Goal: Information Seeking & Learning: Learn about a topic

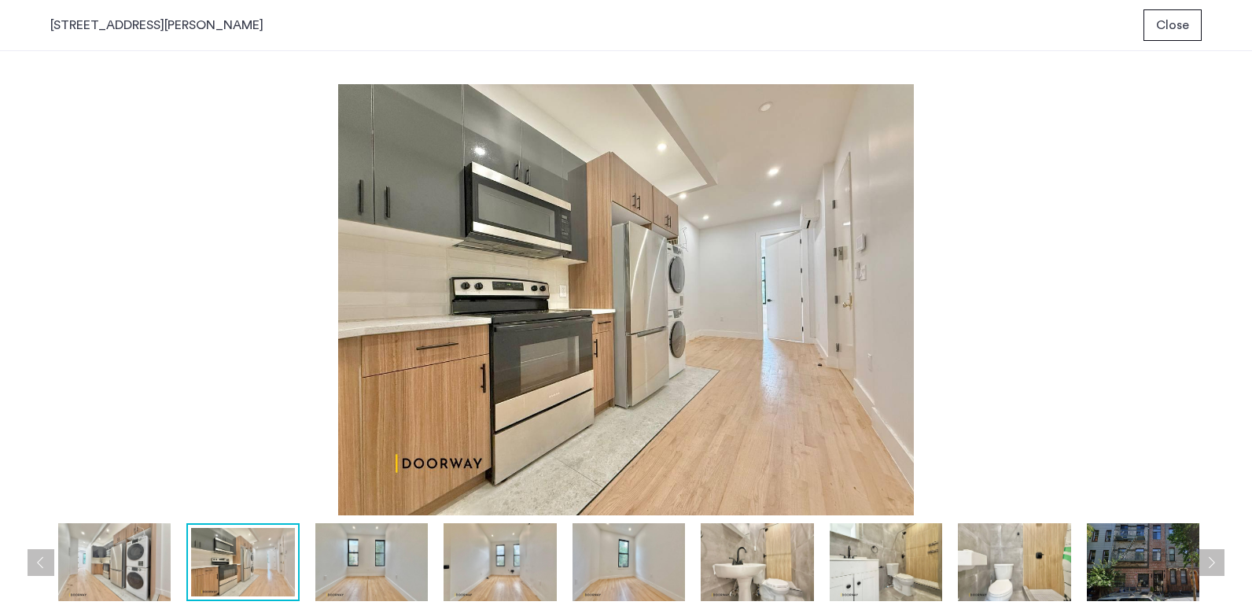
click at [131, 559] on img at bounding box center [114, 562] width 112 height 78
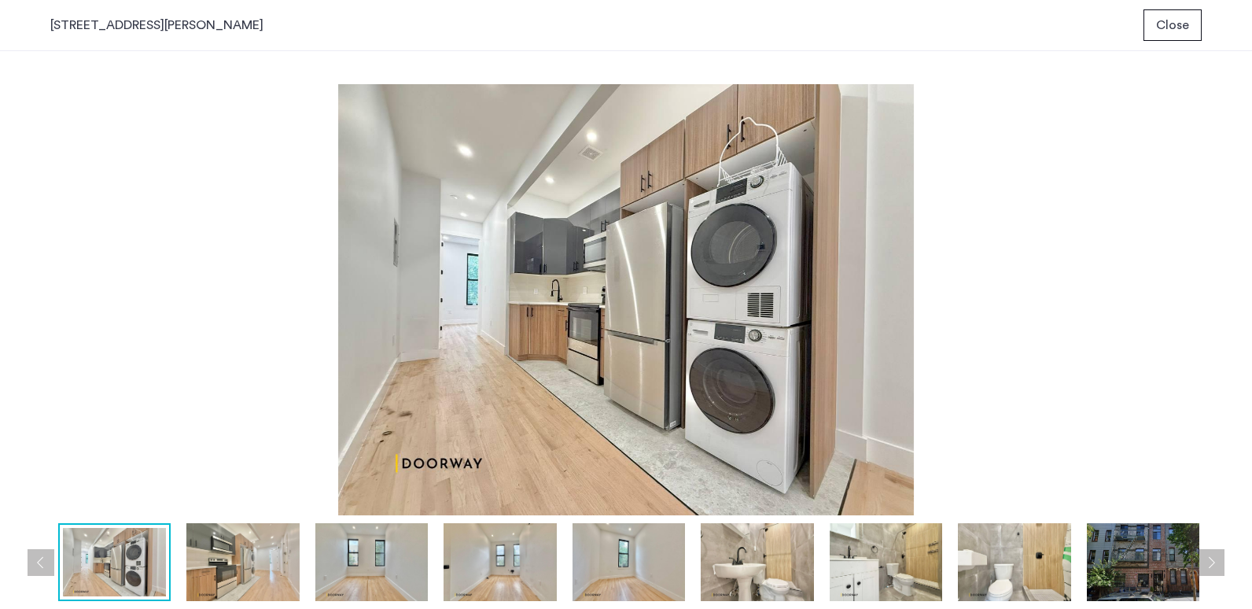
click at [249, 569] on img at bounding box center [242, 562] width 112 height 78
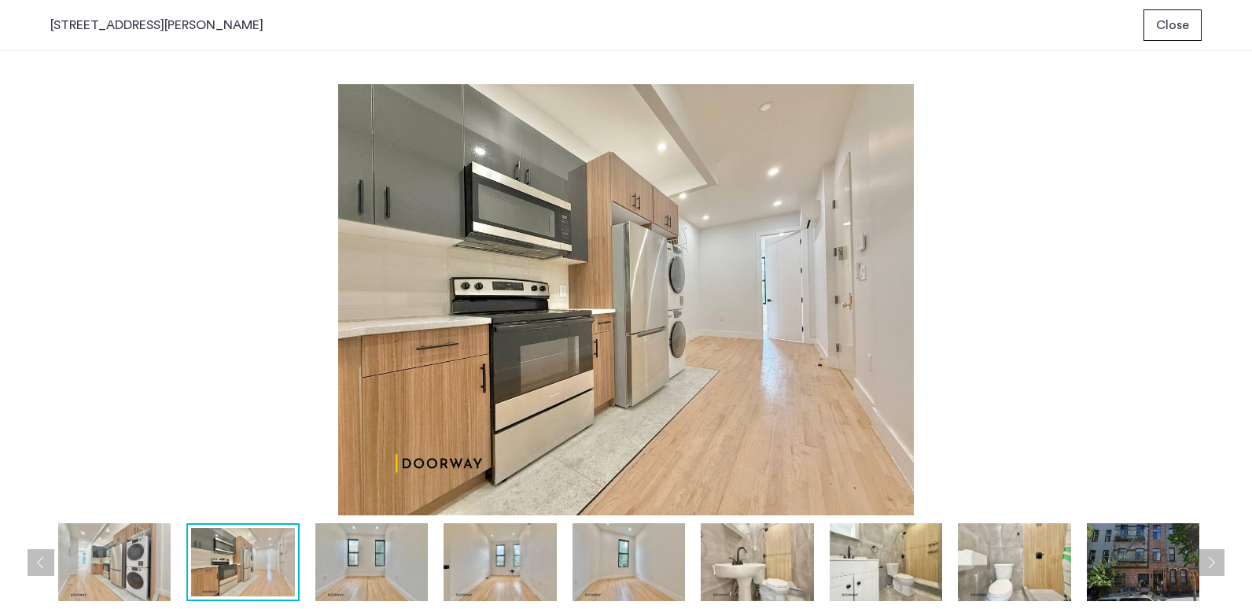
click at [353, 559] on img at bounding box center [371, 562] width 112 height 78
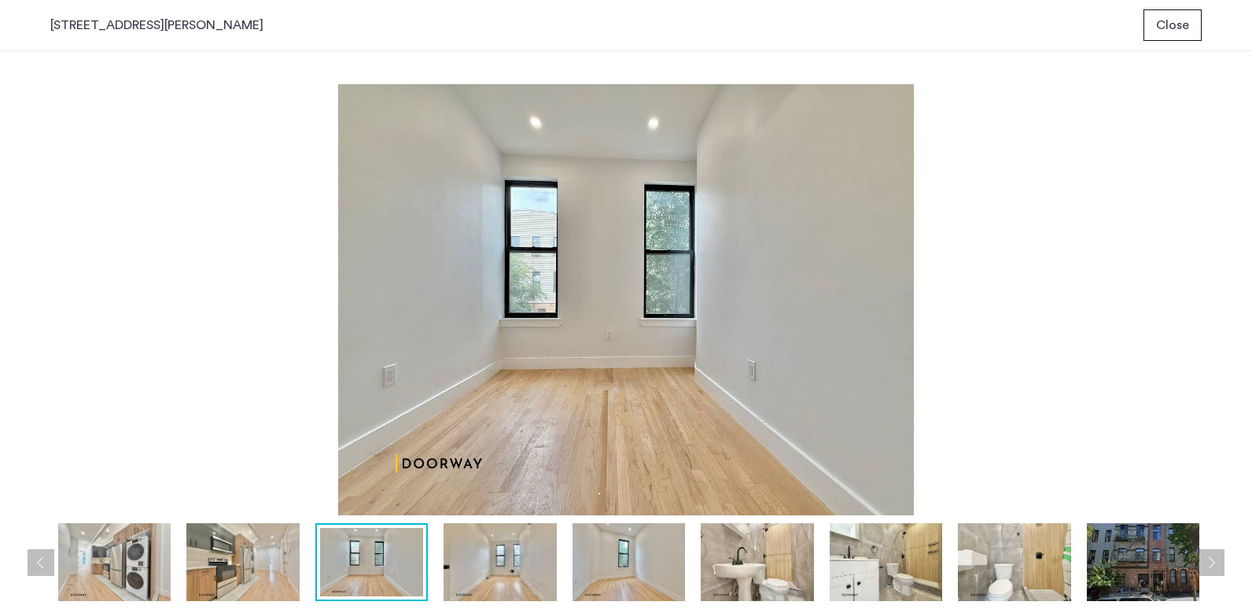
click at [517, 560] on img at bounding box center [500, 562] width 112 height 78
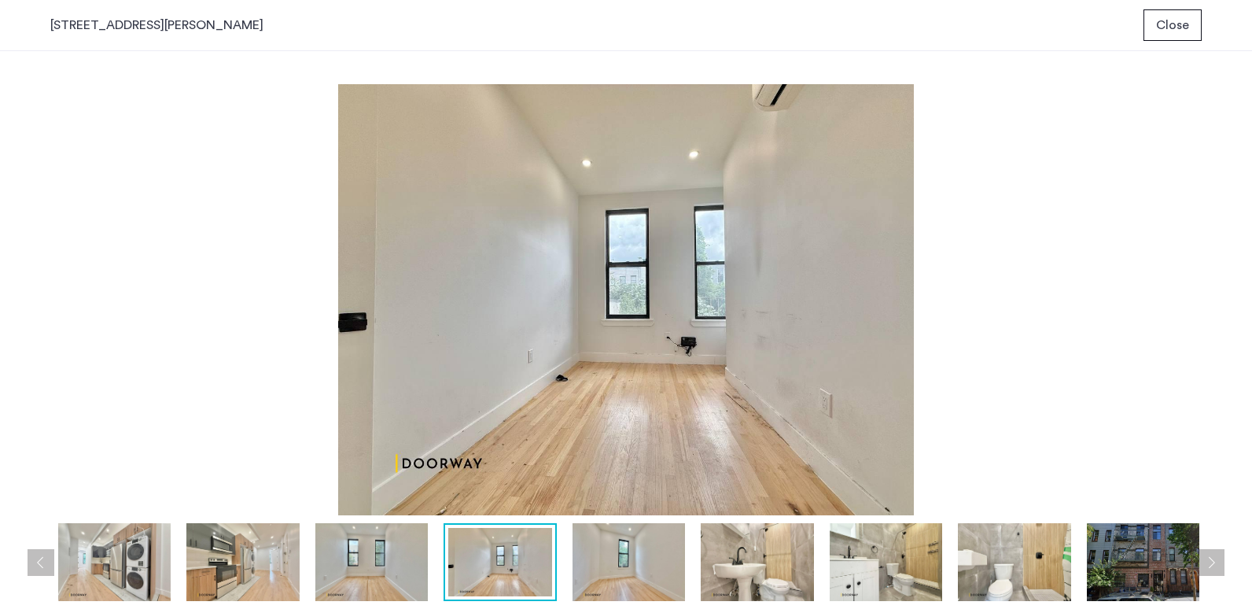
click at [661, 558] on img at bounding box center [629, 562] width 112 height 78
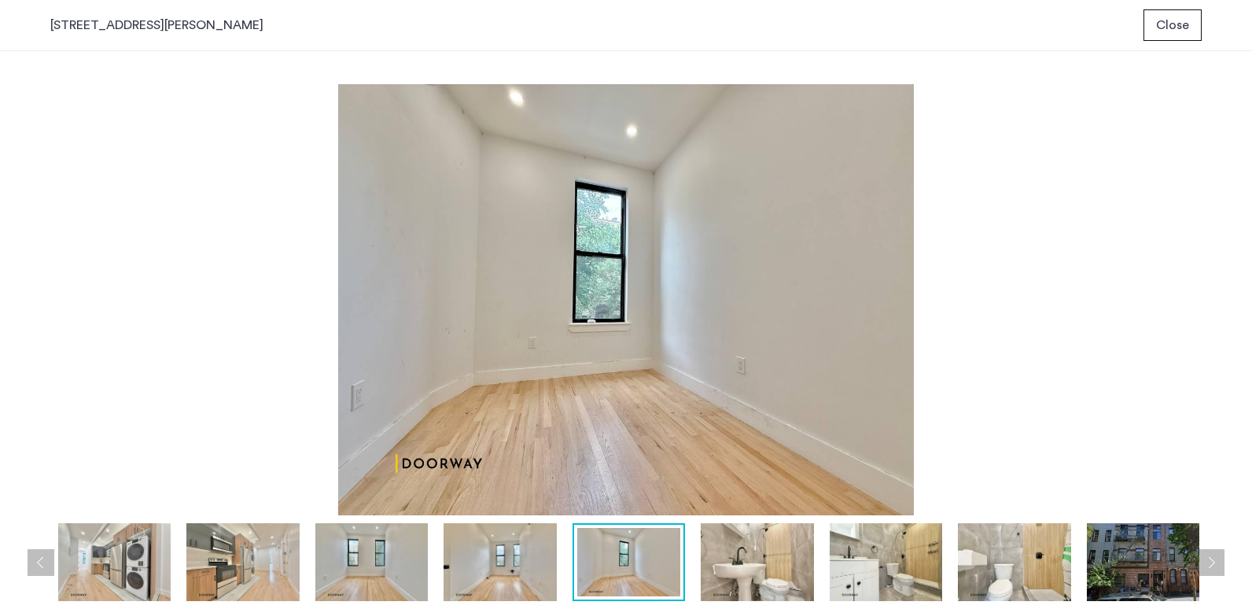
click at [496, 571] on img at bounding box center [500, 562] width 112 height 78
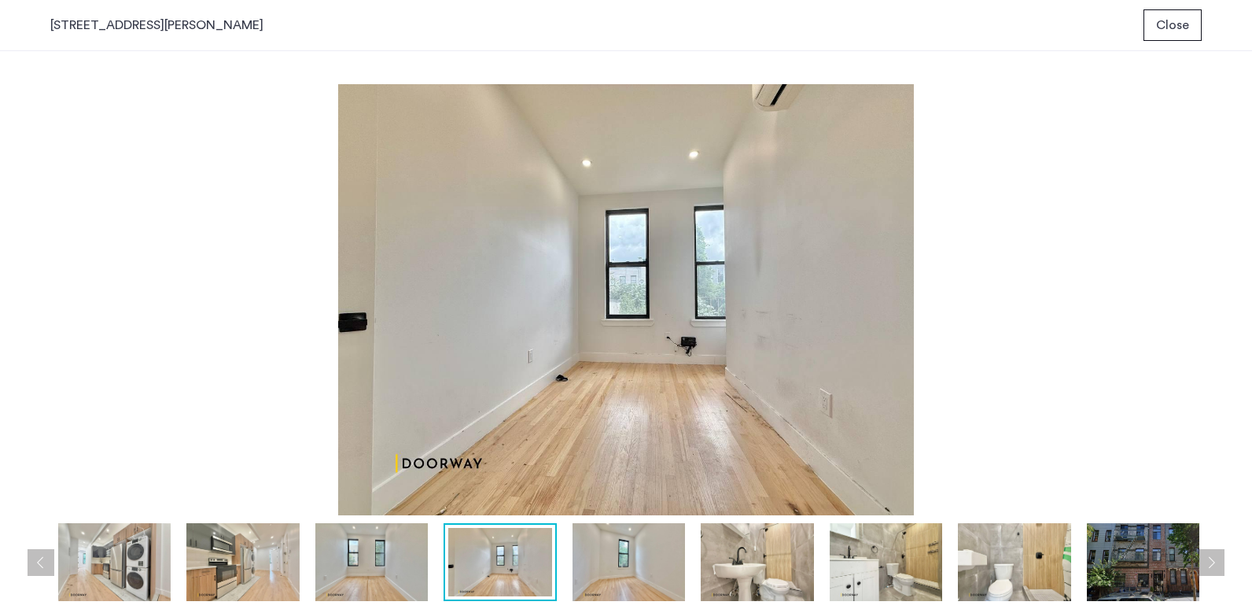
click at [609, 565] on img at bounding box center [629, 562] width 112 height 78
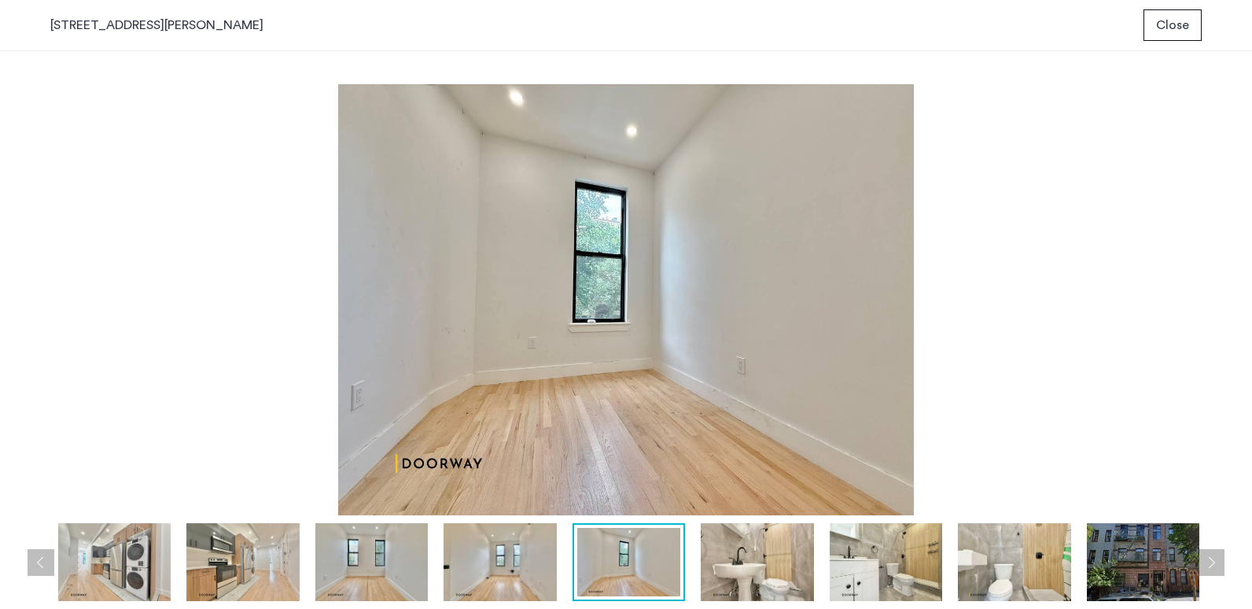
click at [751, 552] on img at bounding box center [757, 562] width 112 height 78
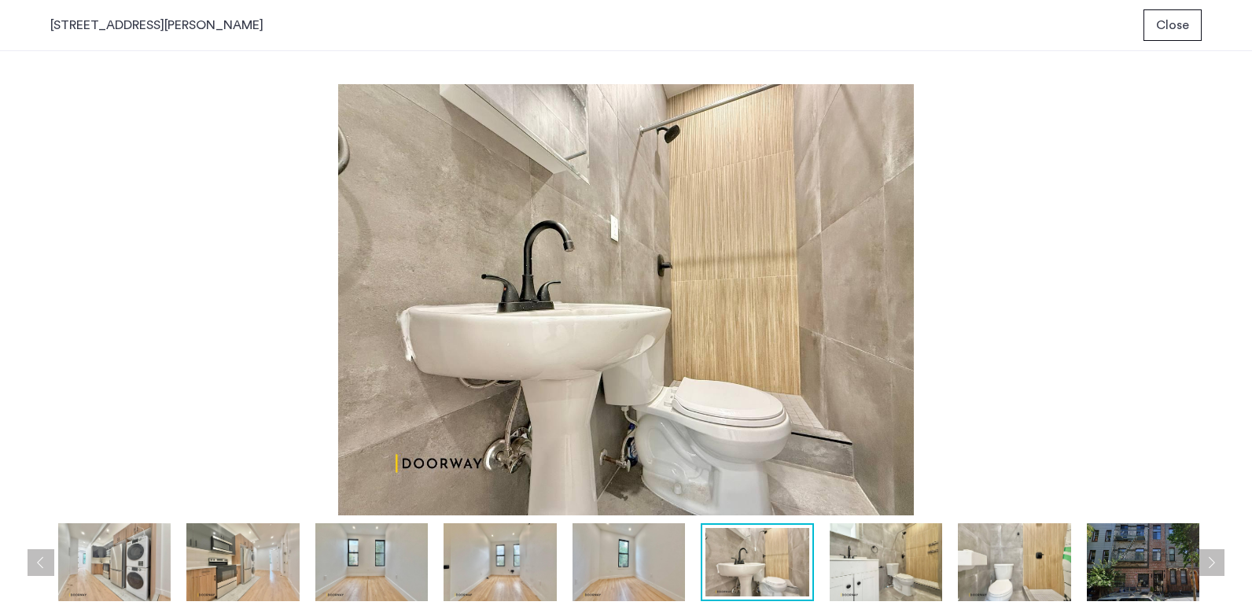
click at [898, 552] on img at bounding box center [886, 562] width 112 height 78
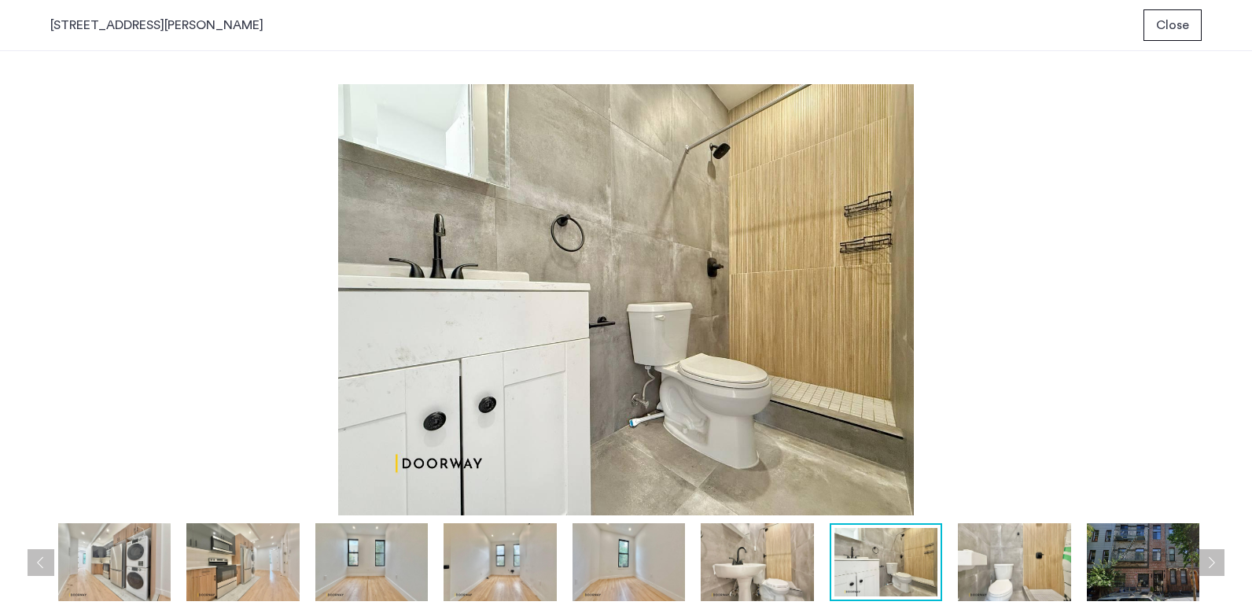
click at [1007, 555] on img at bounding box center [1014, 562] width 112 height 78
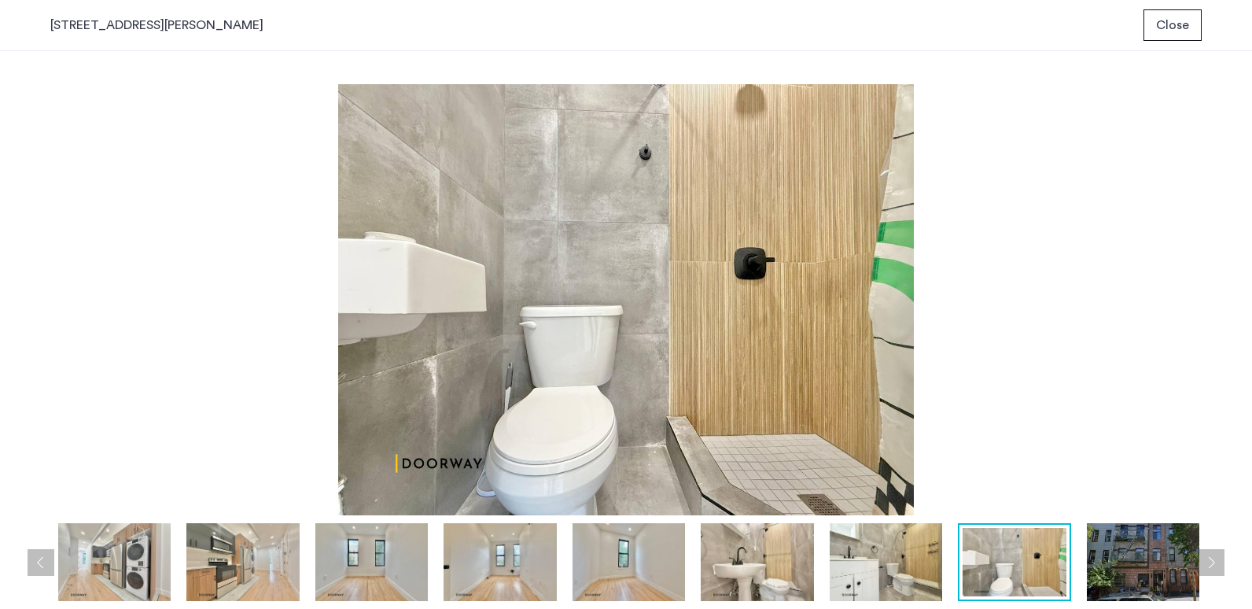
click at [1149, 565] on img at bounding box center [1143, 562] width 112 height 78
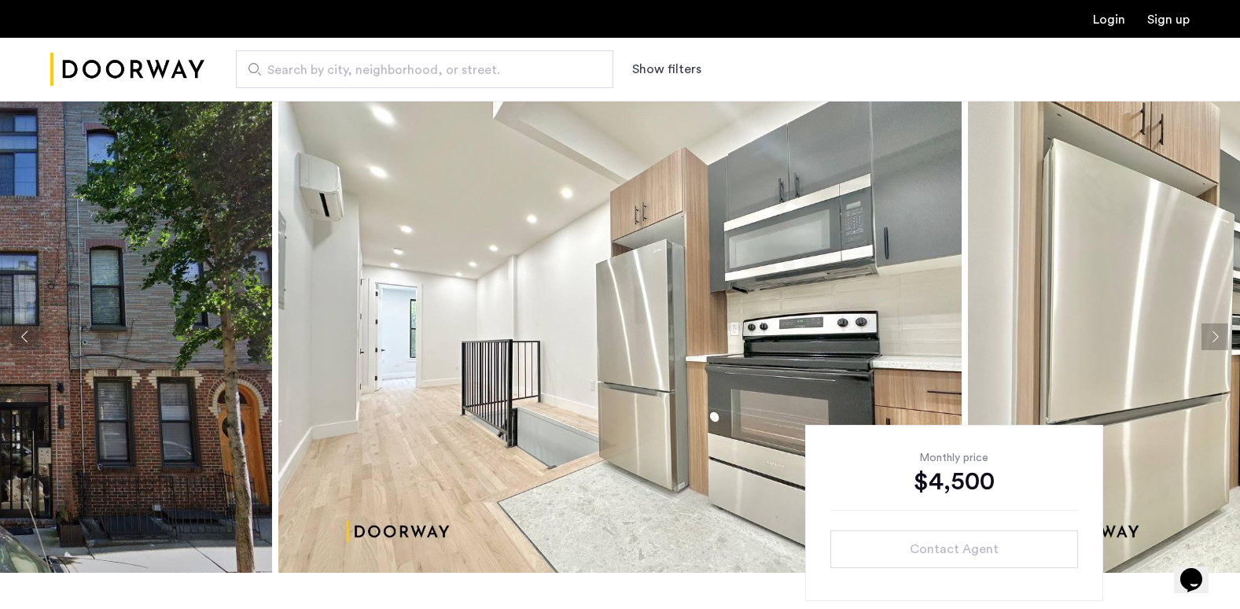
click at [1217, 332] on button "Next apartment" at bounding box center [1215, 336] width 27 height 27
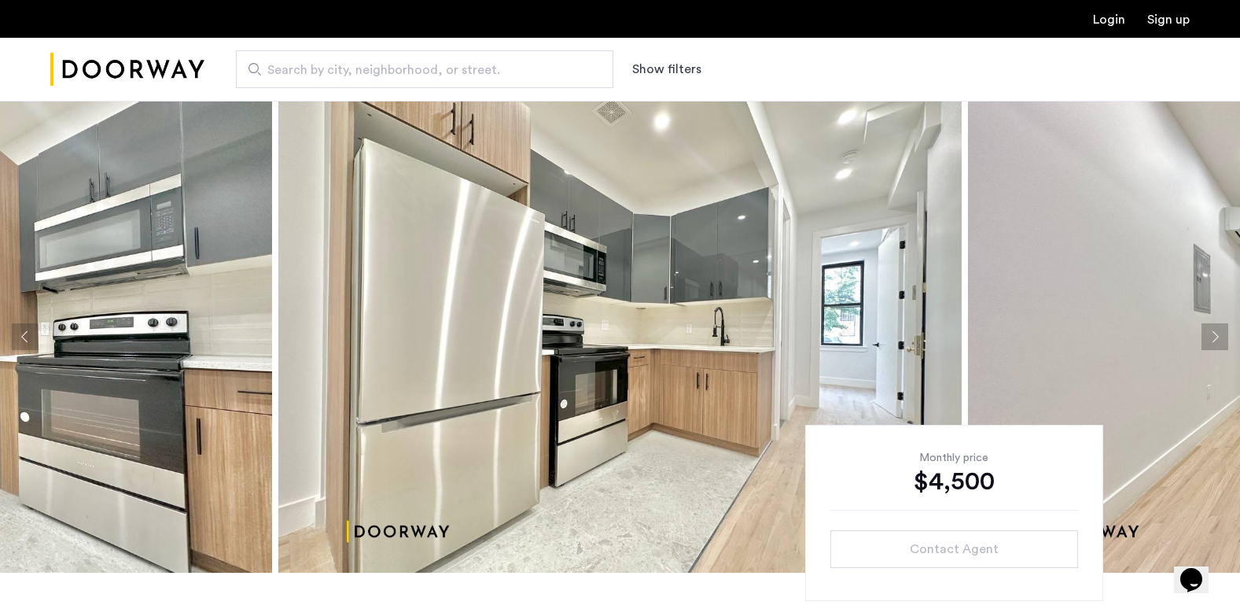
click at [1216, 332] on button "Next apartment" at bounding box center [1215, 336] width 27 height 27
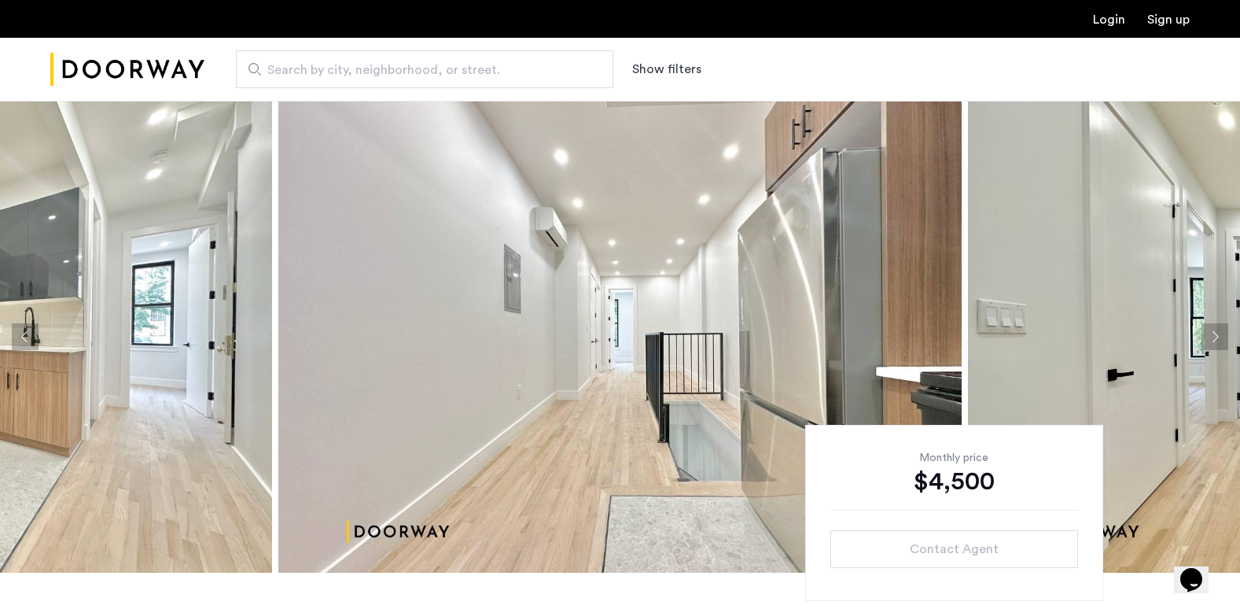
click at [1216, 331] on button "Next apartment" at bounding box center [1215, 336] width 27 height 27
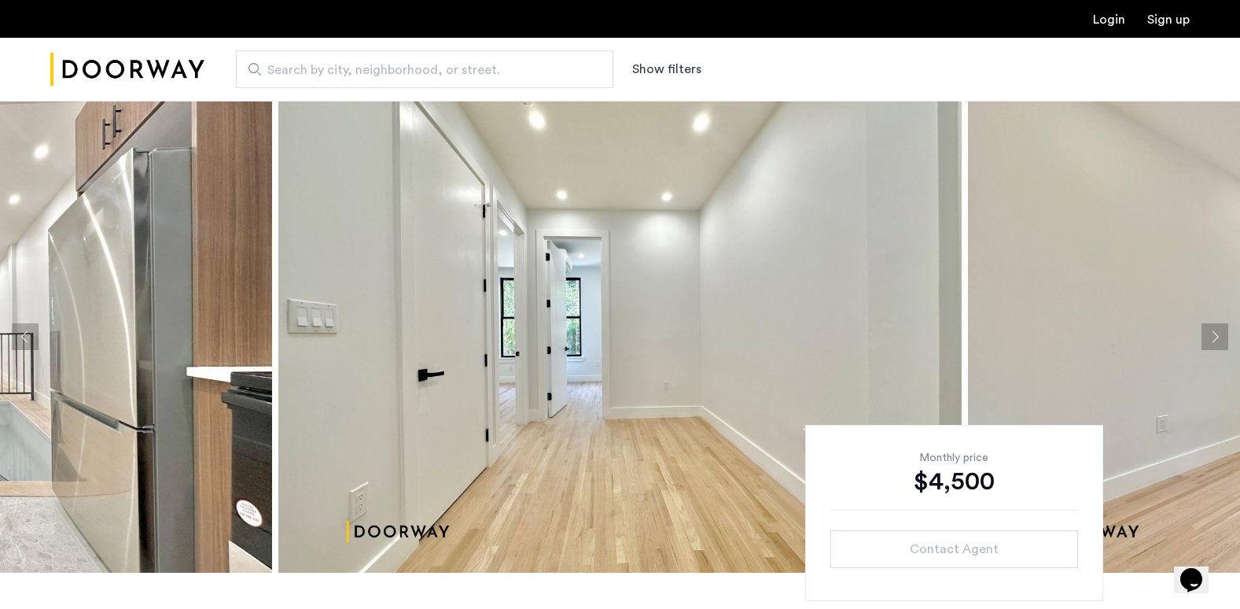
click at [1216, 331] on button "Next apartment" at bounding box center [1215, 336] width 27 height 27
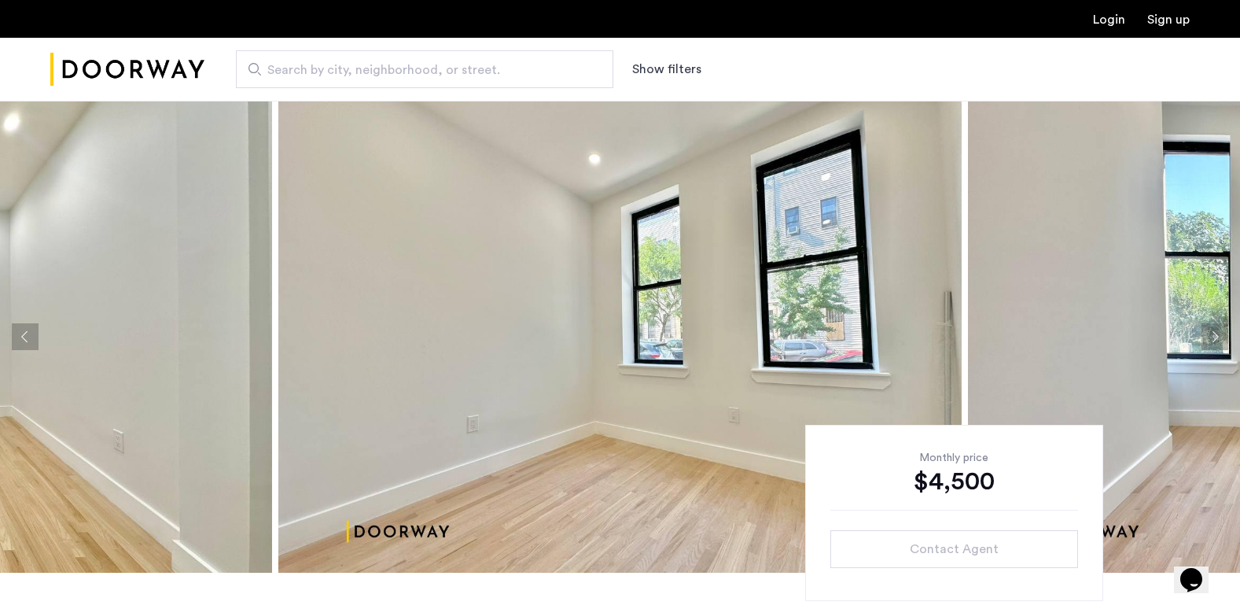
click at [1216, 331] on button "Next apartment" at bounding box center [1215, 336] width 27 height 27
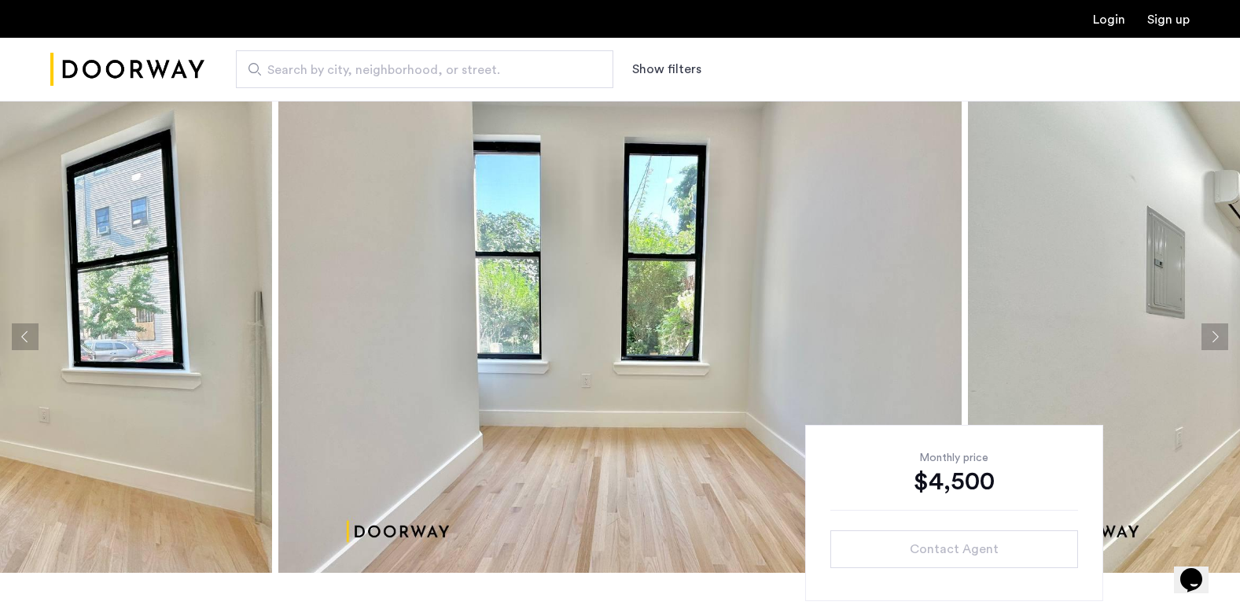
click at [1216, 331] on button "Next apartment" at bounding box center [1215, 336] width 27 height 27
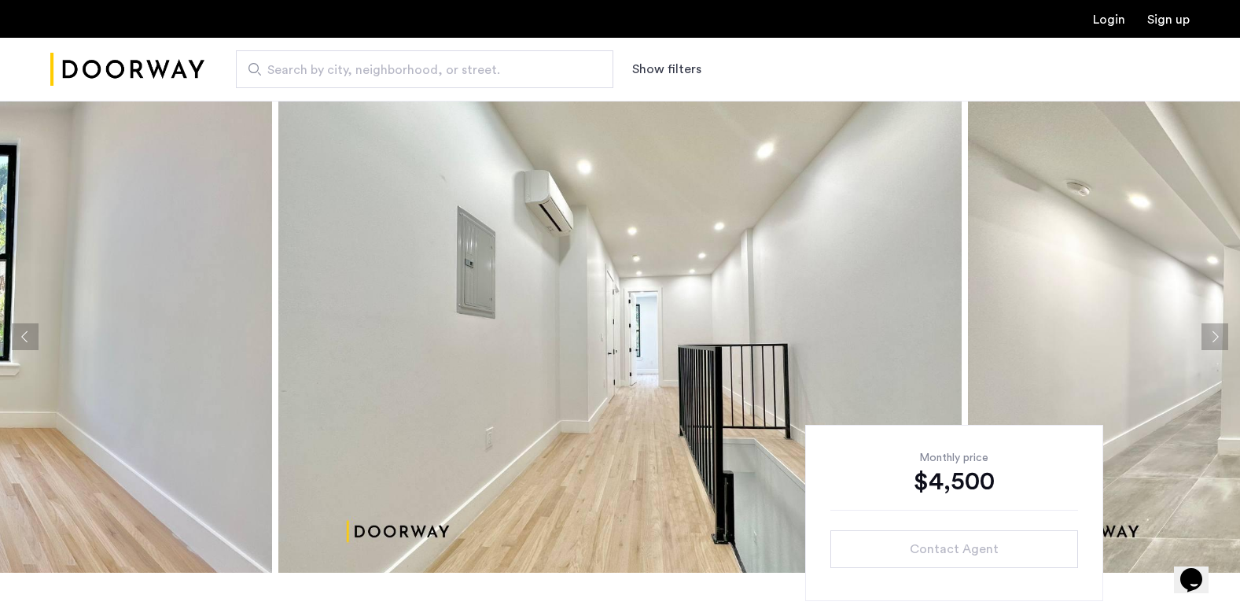
click at [1216, 331] on button "Next apartment" at bounding box center [1215, 336] width 27 height 27
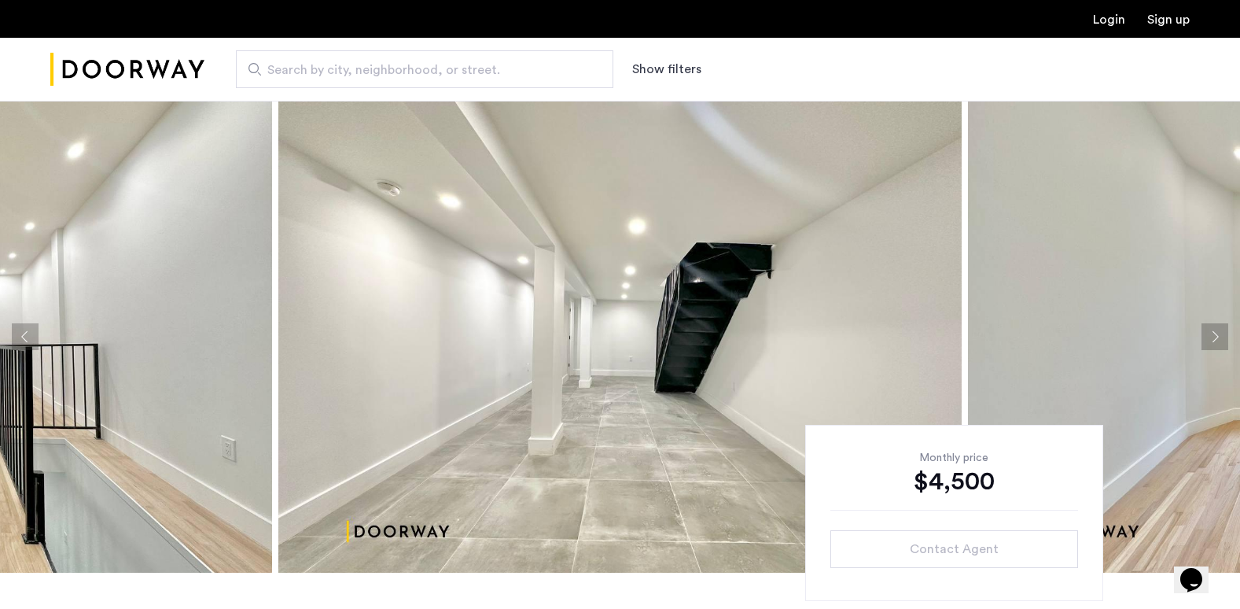
click at [1216, 331] on button "Next apartment" at bounding box center [1215, 336] width 27 height 27
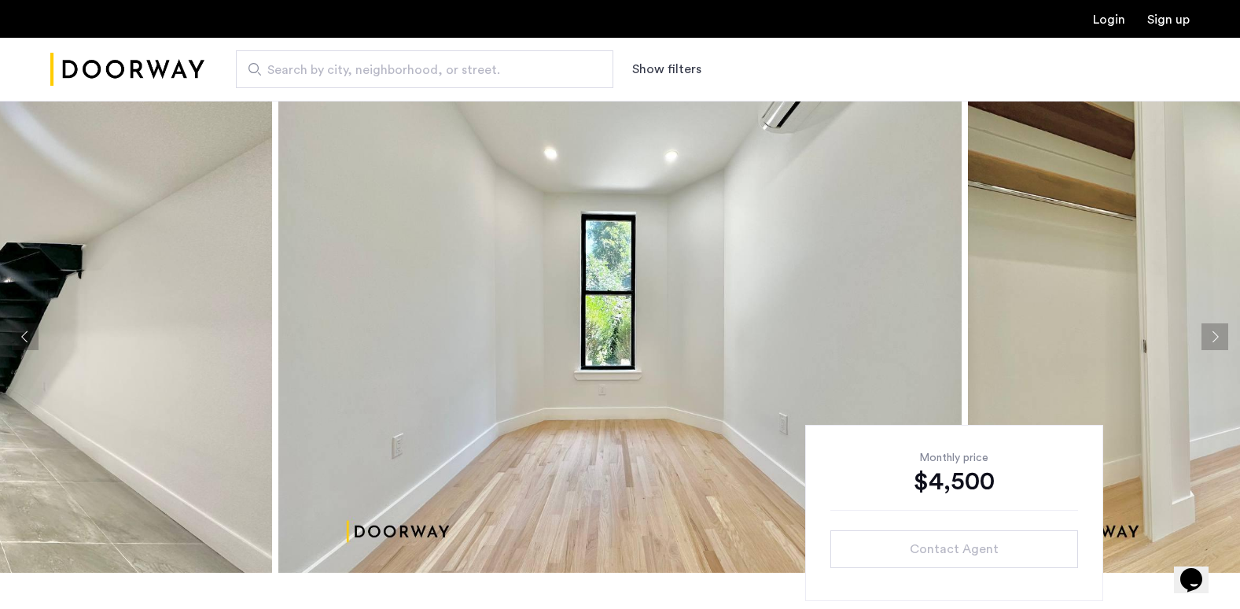
click at [1216, 331] on button "Next apartment" at bounding box center [1215, 336] width 27 height 27
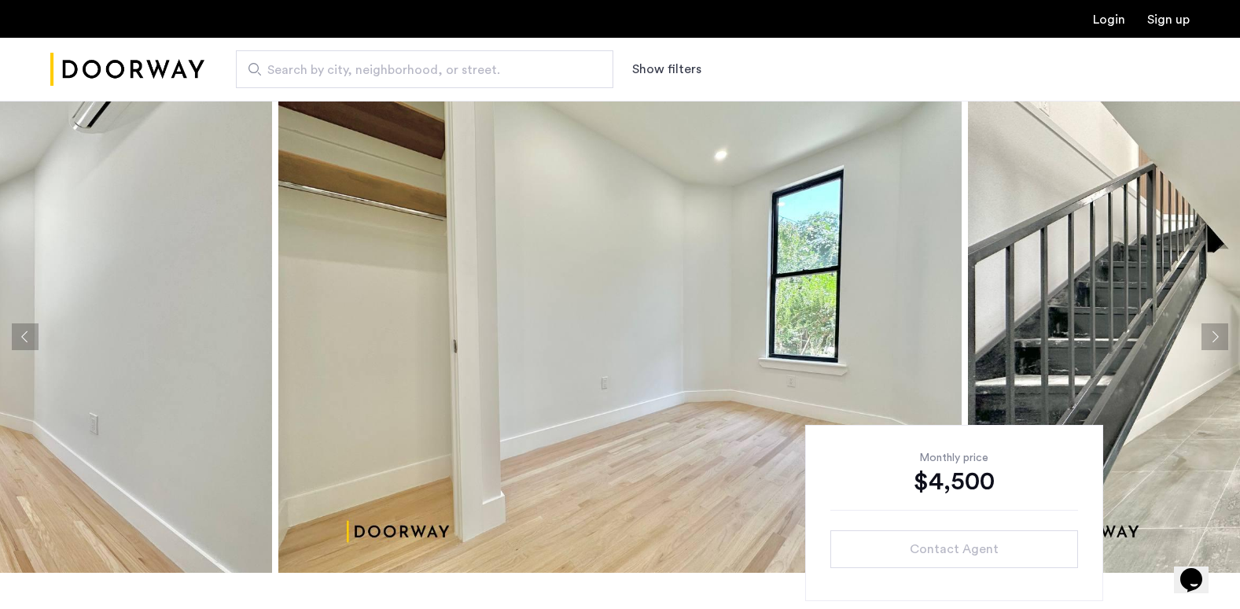
click at [1216, 331] on button "Next apartment" at bounding box center [1215, 336] width 27 height 27
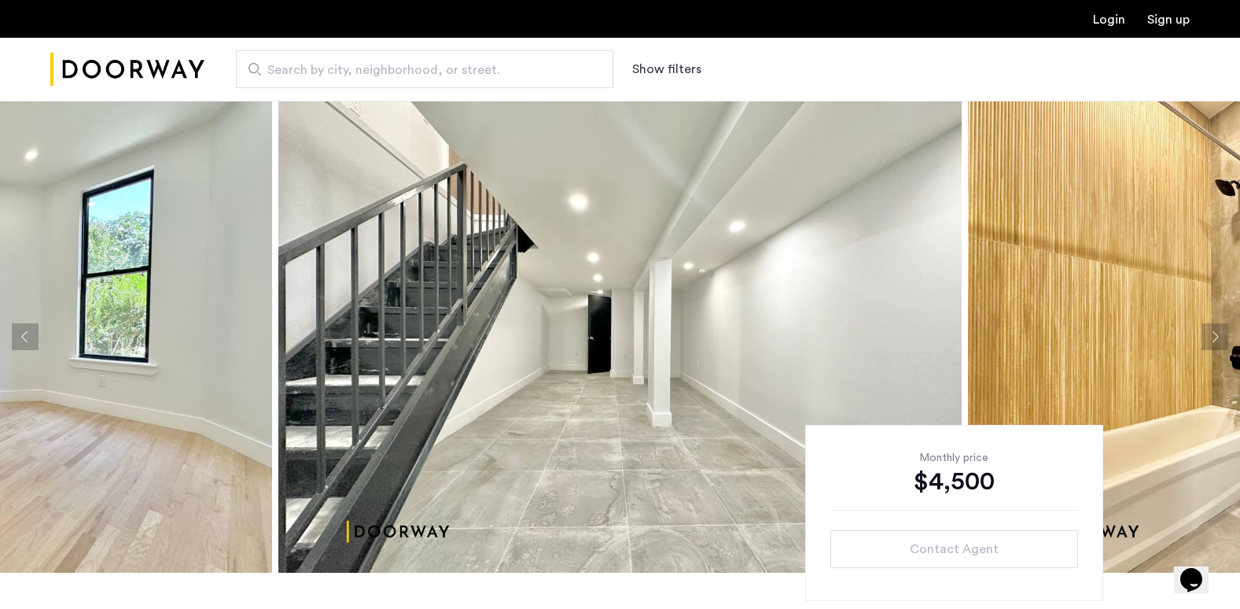
click at [1215, 329] on button "Next apartment" at bounding box center [1215, 336] width 27 height 27
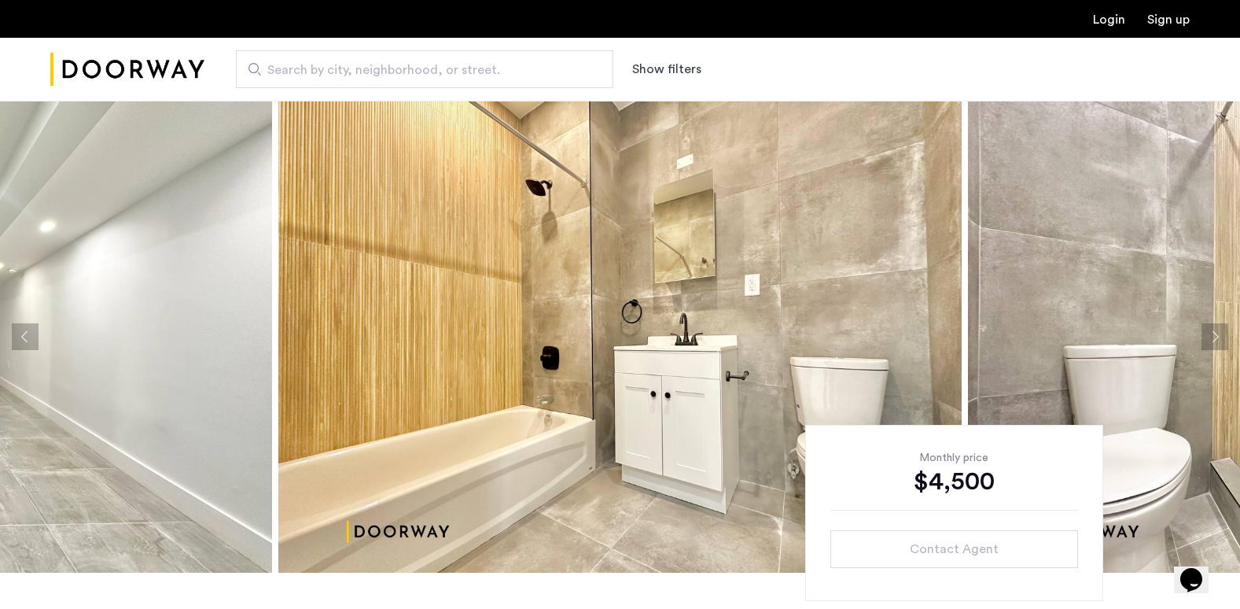
click at [1215, 329] on button "Next apartment" at bounding box center [1215, 336] width 27 height 27
